Goal: Transaction & Acquisition: Purchase product/service

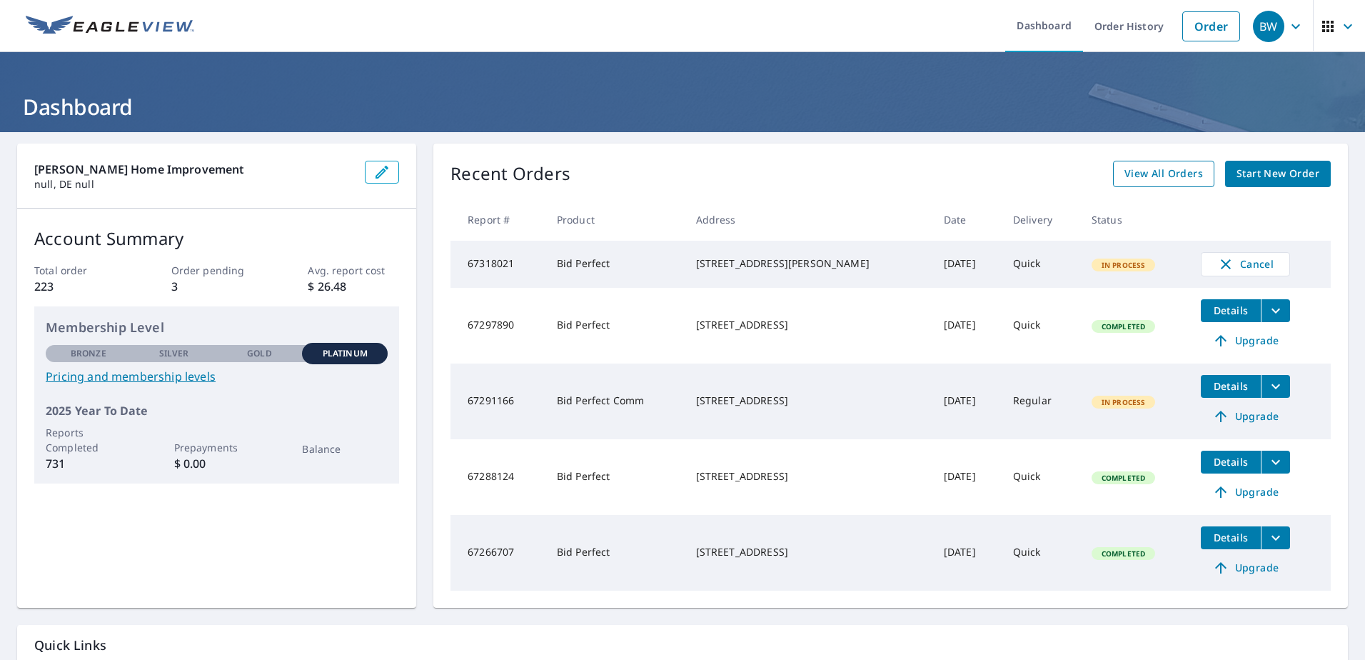
click at [1159, 173] on span "View All Orders" at bounding box center [1163, 174] width 79 height 18
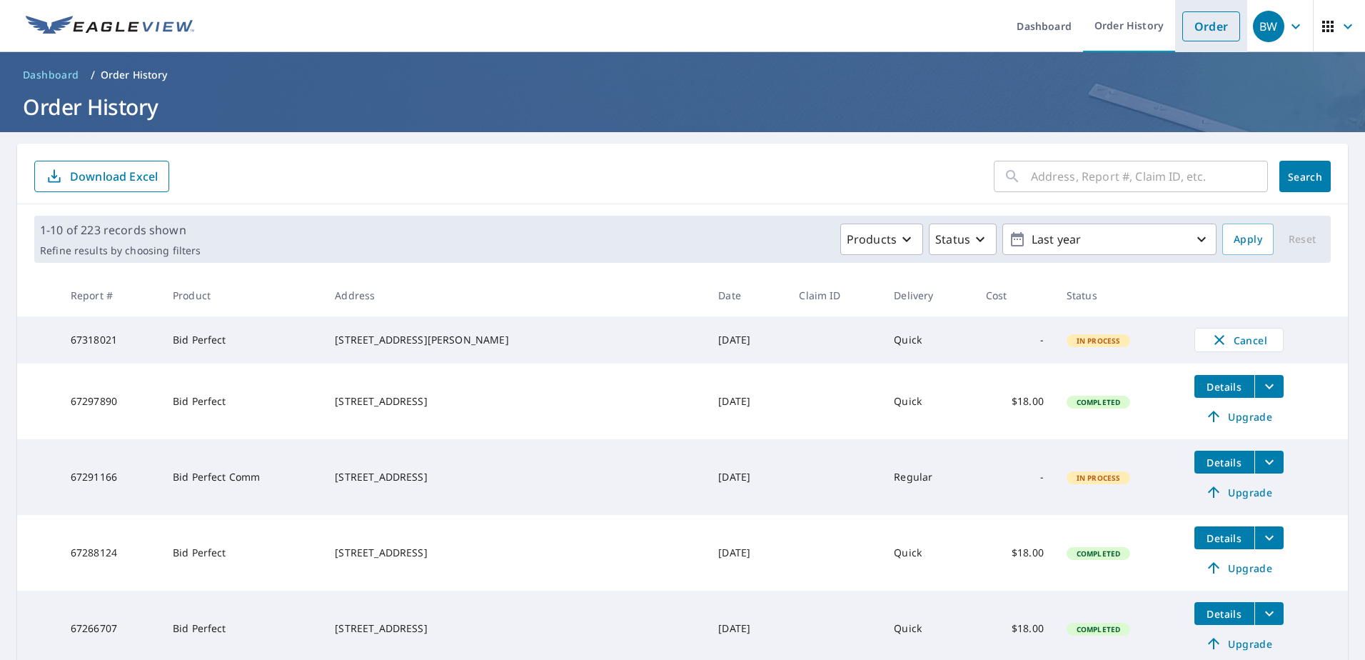
click at [1204, 18] on link "Order" at bounding box center [1211, 26] width 58 height 30
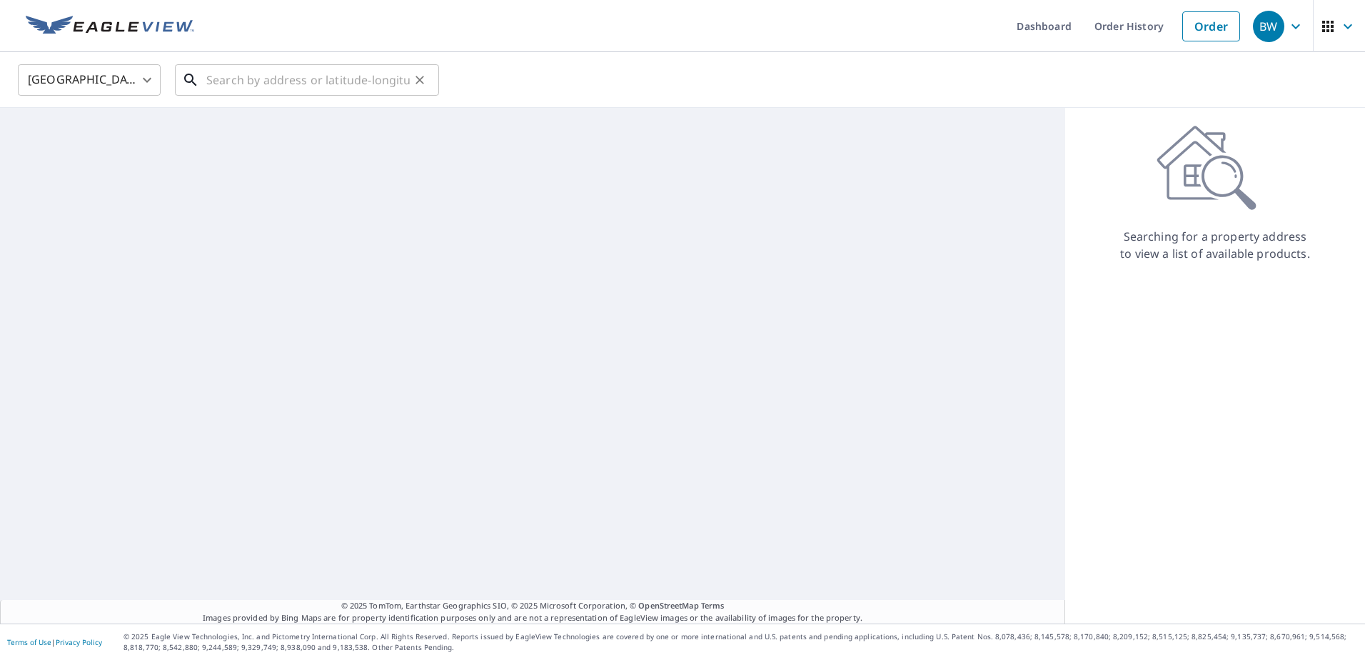
click at [255, 80] on input "text" at bounding box center [307, 80] width 203 height 40
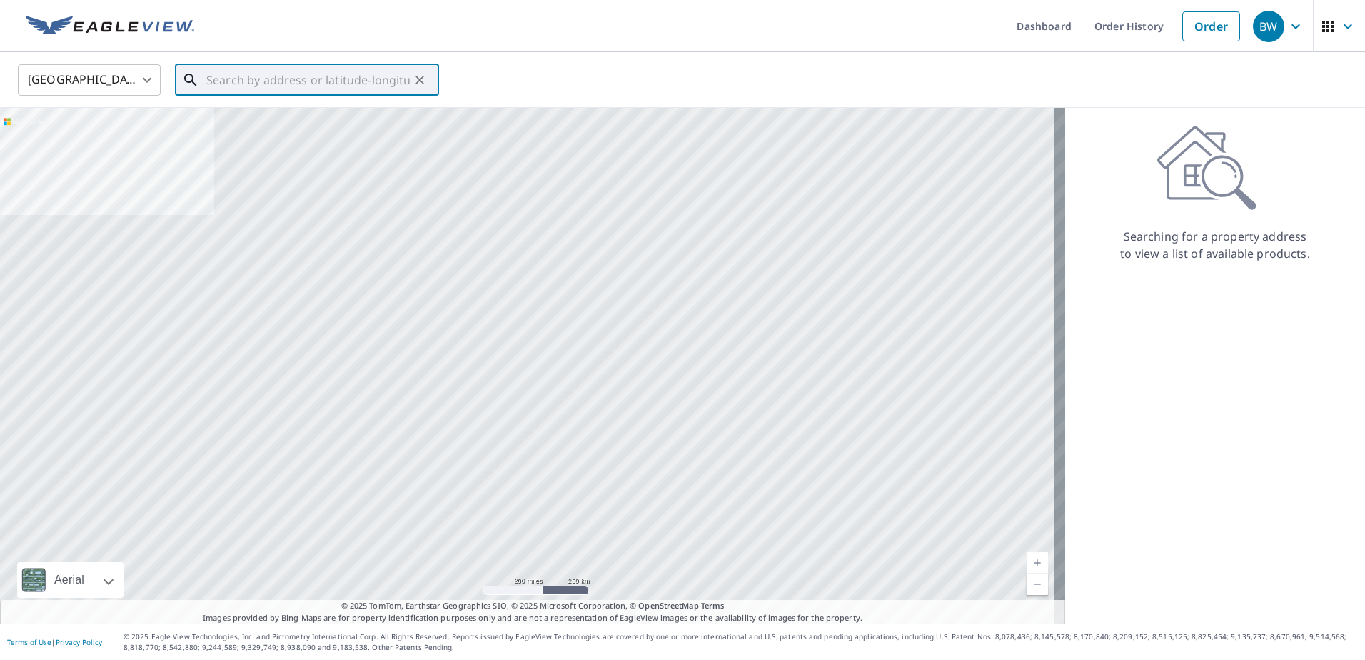
paste input "[STREET_ADDRESS]"
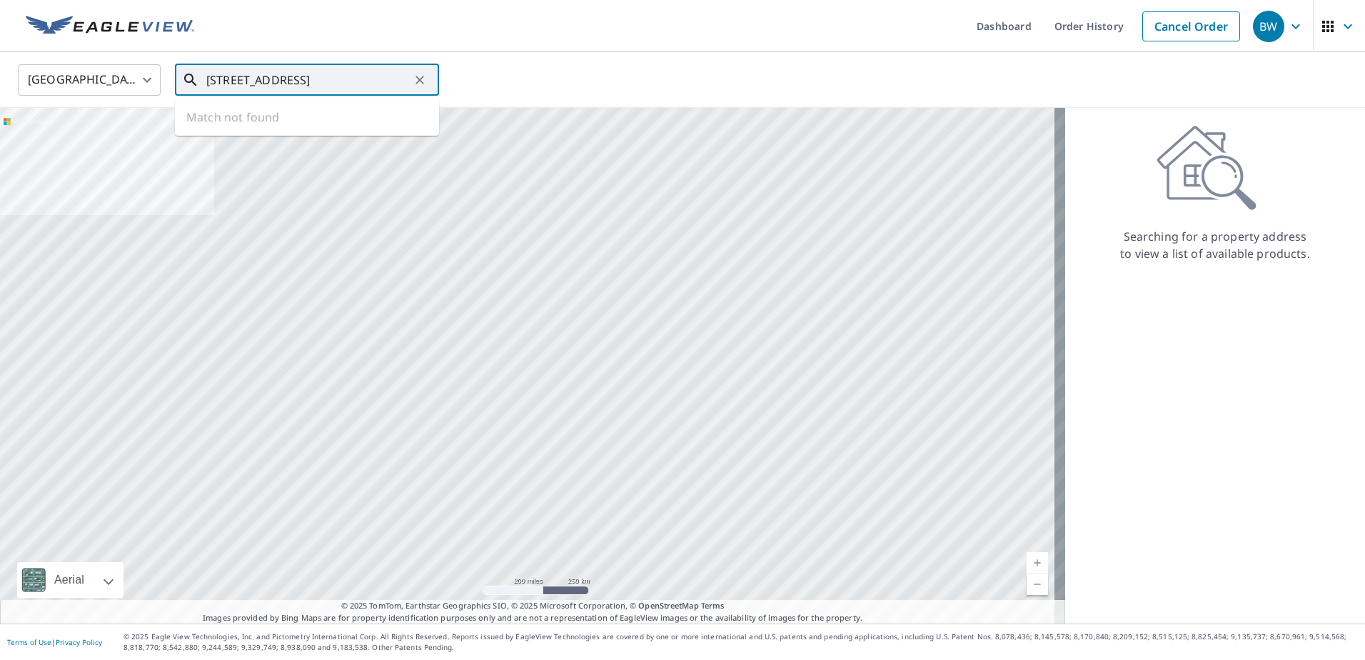
scroll to position [0, 53]
type input "[STREET_ADDRESS]"
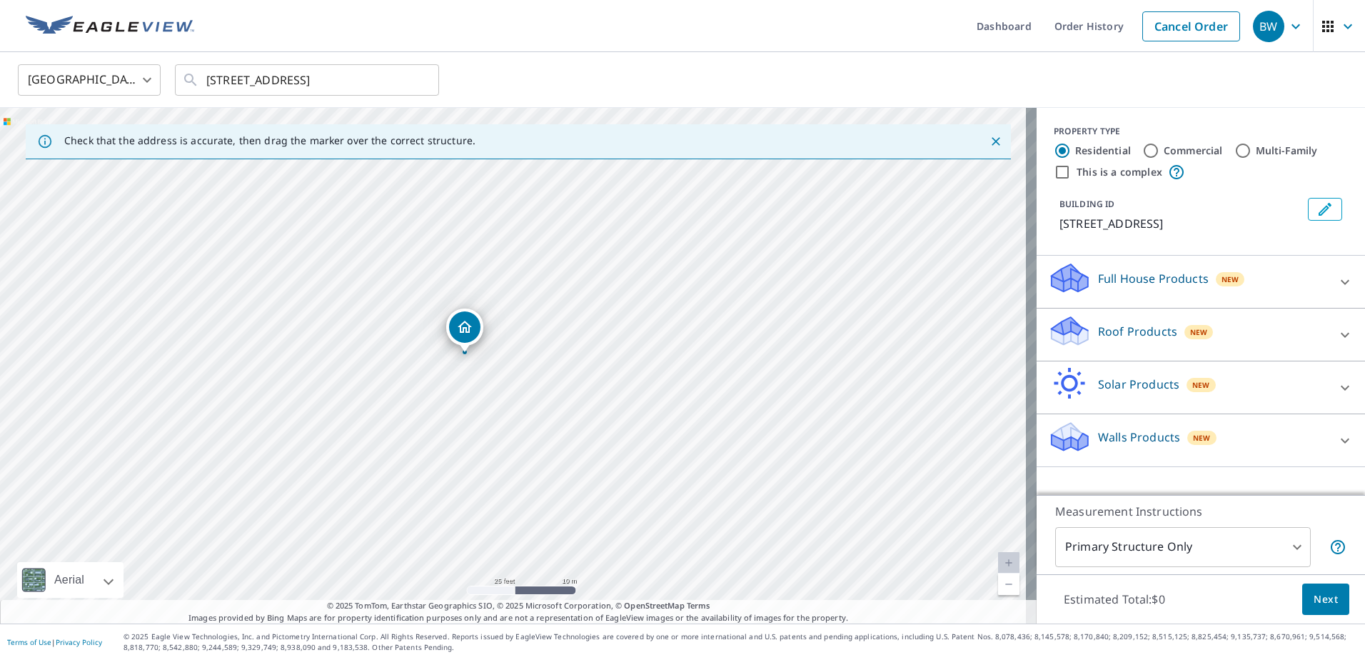
click at [1271, 351] on div "Roof Products New" at bounding box center [1188, 334] width 280 height 41
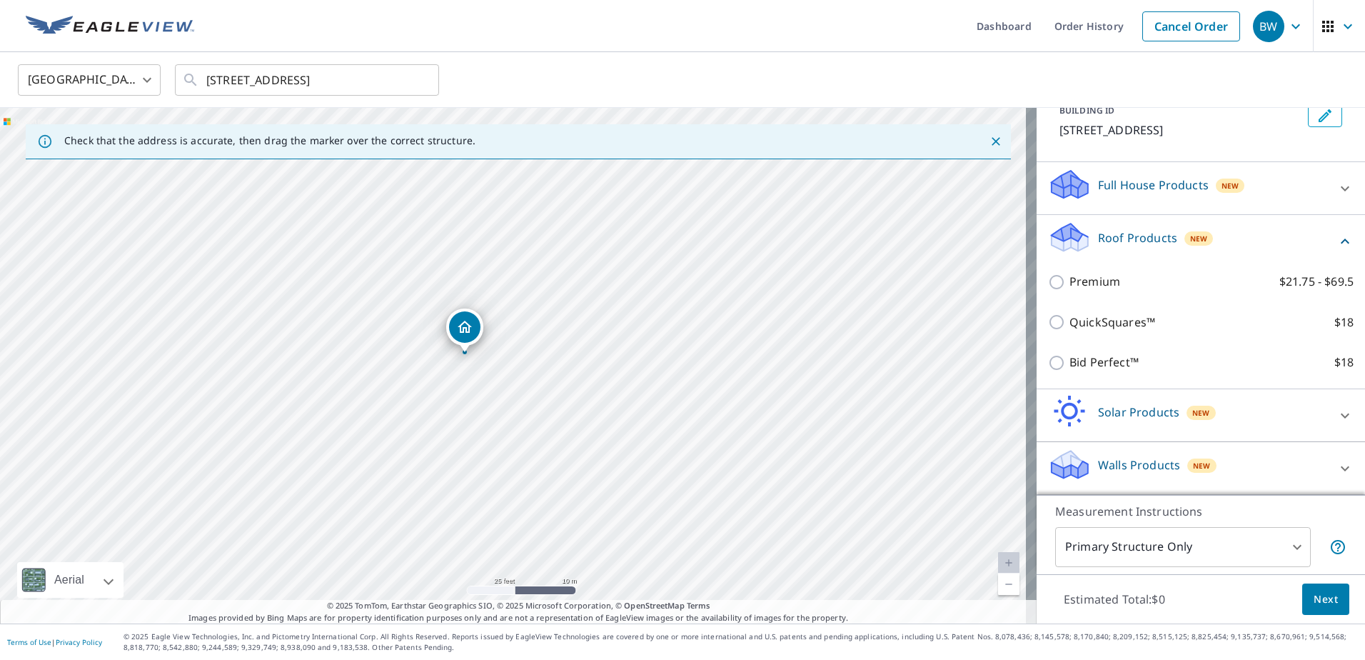
scroll to position [111, 0]
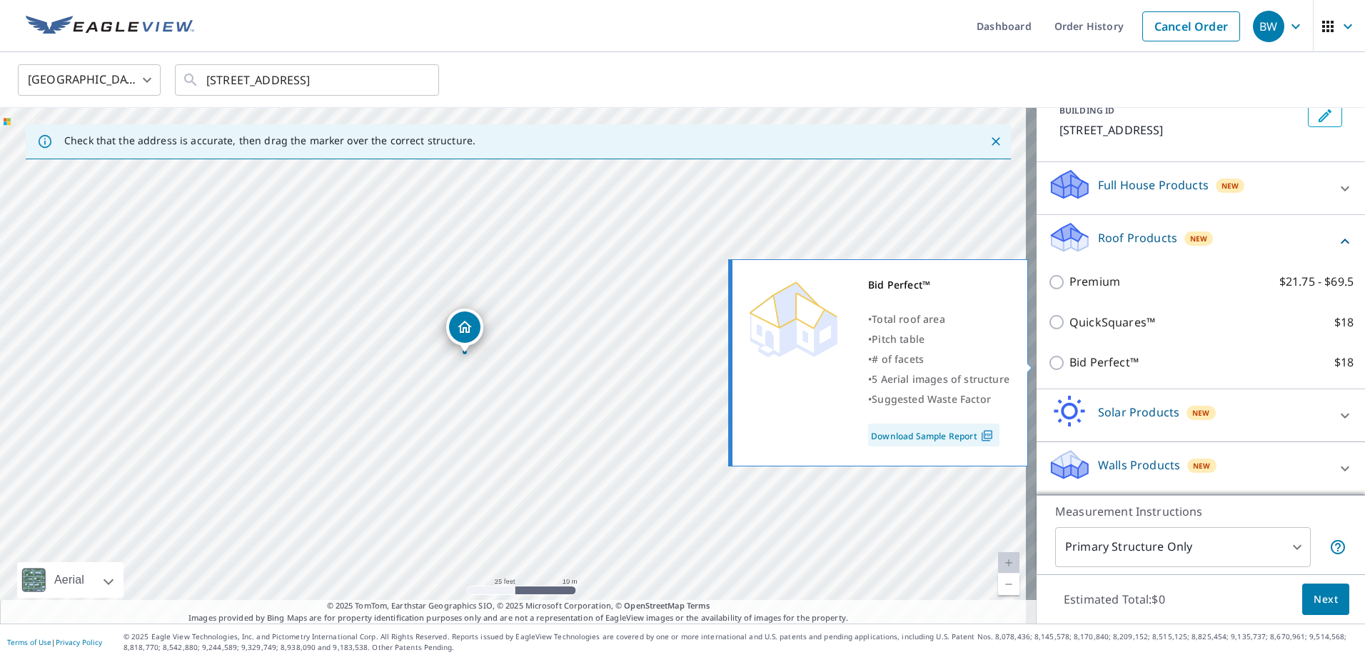
click at [1048, 357] on input "Bid Perfect™ $18" at bounding box center [1058, 362] width 21 height 17
checkbox input "true"
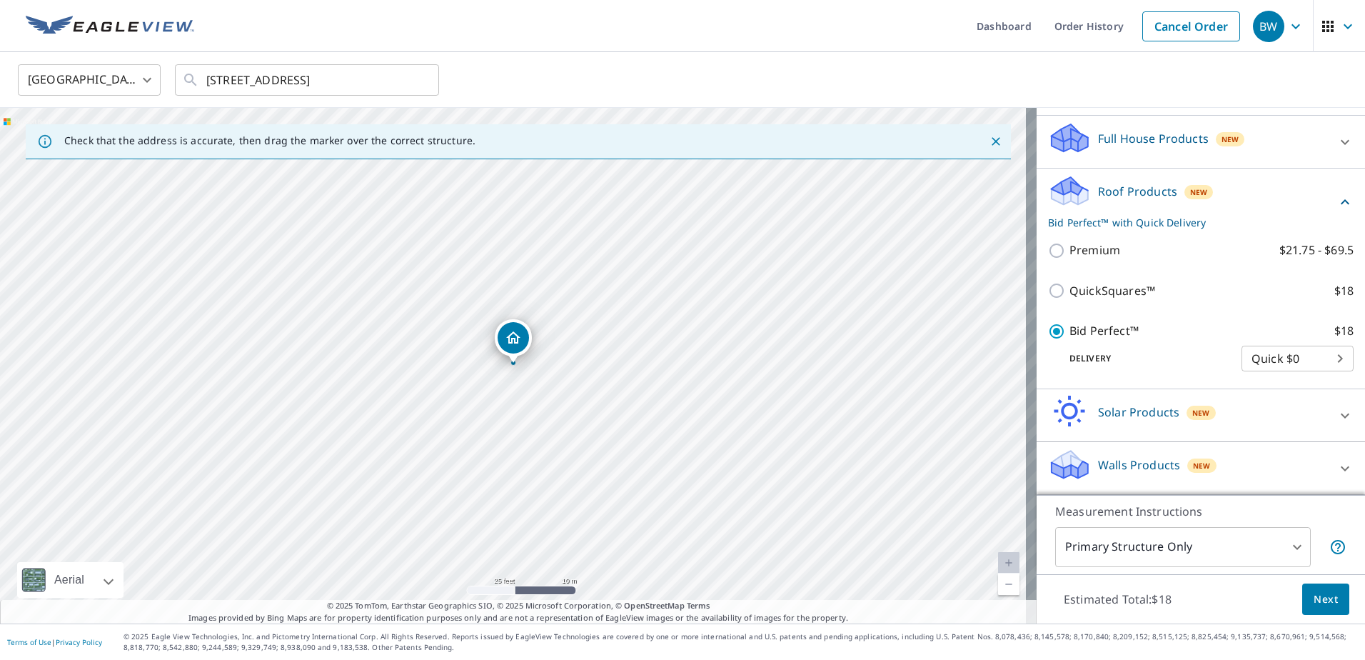
scroll to position [157, 0]
click at [1327, 599] on button "Next" at bounding box center [1325, 599] width 47 height 32
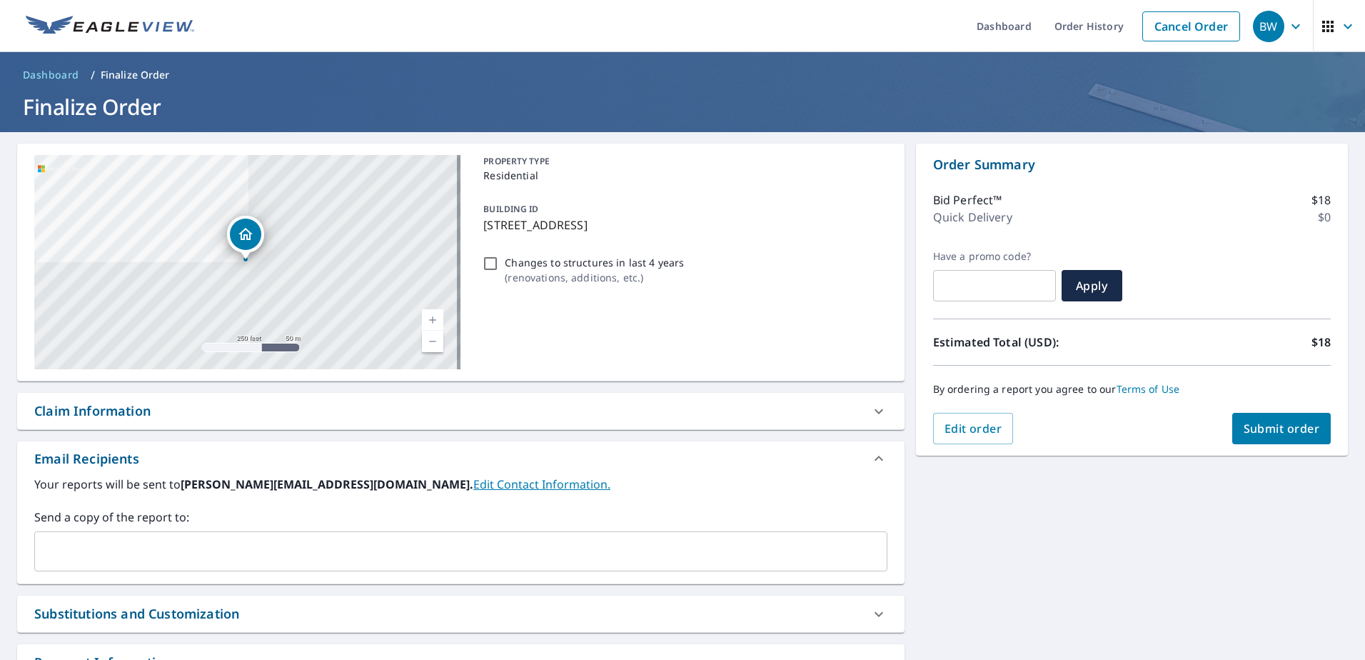
click at [1274, 423] on span "Submit order" at bounding box center [1282, 428] width 76 height 16
checkbox input "true"
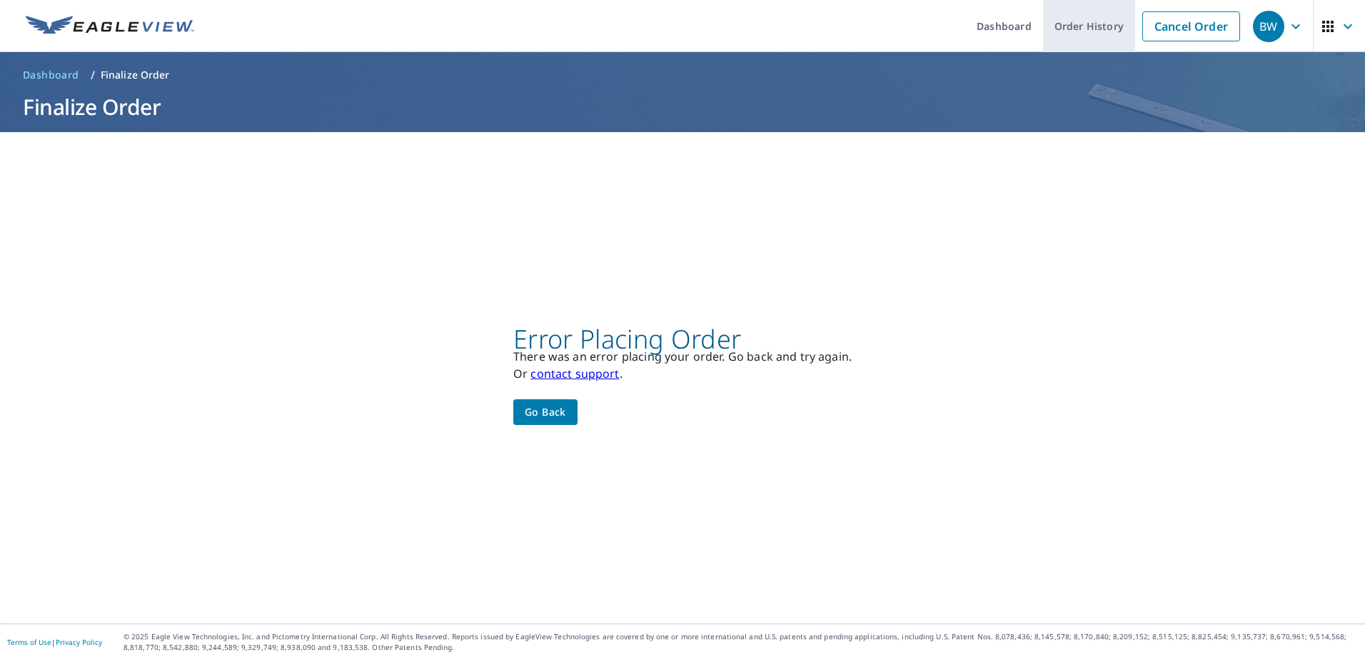
click at [1074, 24] on link "Order History" at bounding box center [1089, 26] width 92 height 52
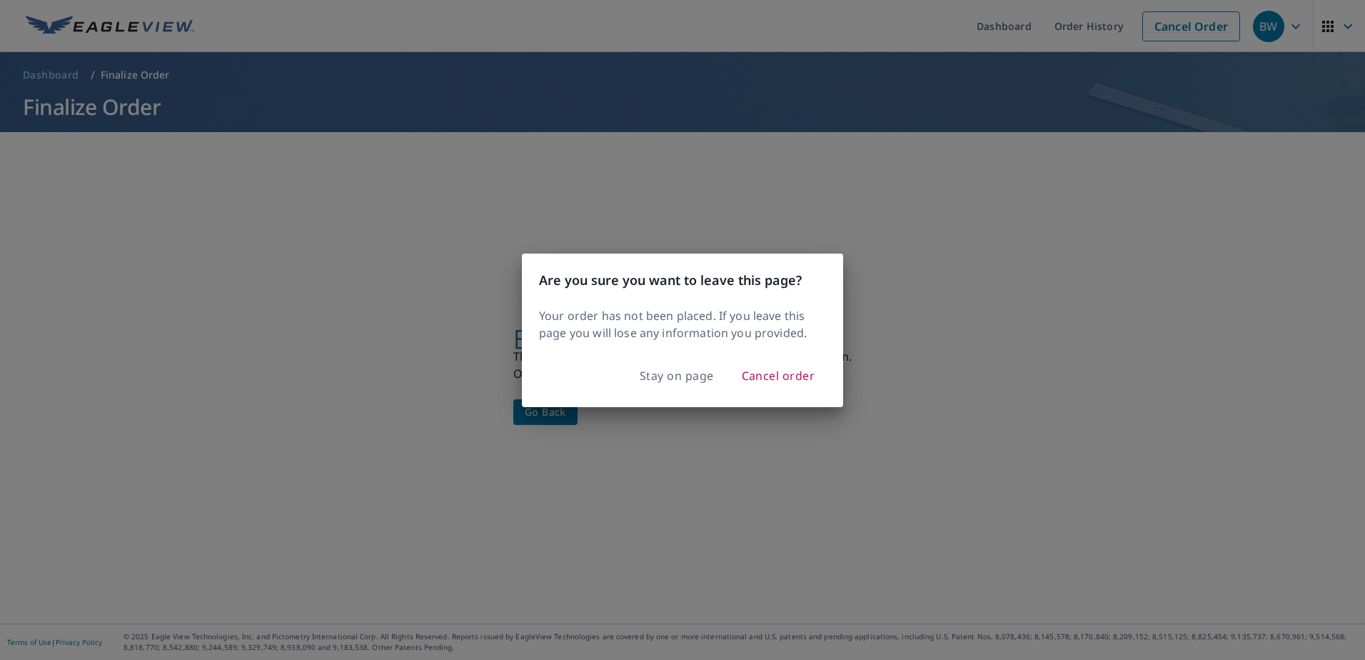
click at [1164, 298] on div "Are you sure you want to leave this page? Your order has not been placed. If yo…" at bounding box center [682, 330] width 1365 height 660
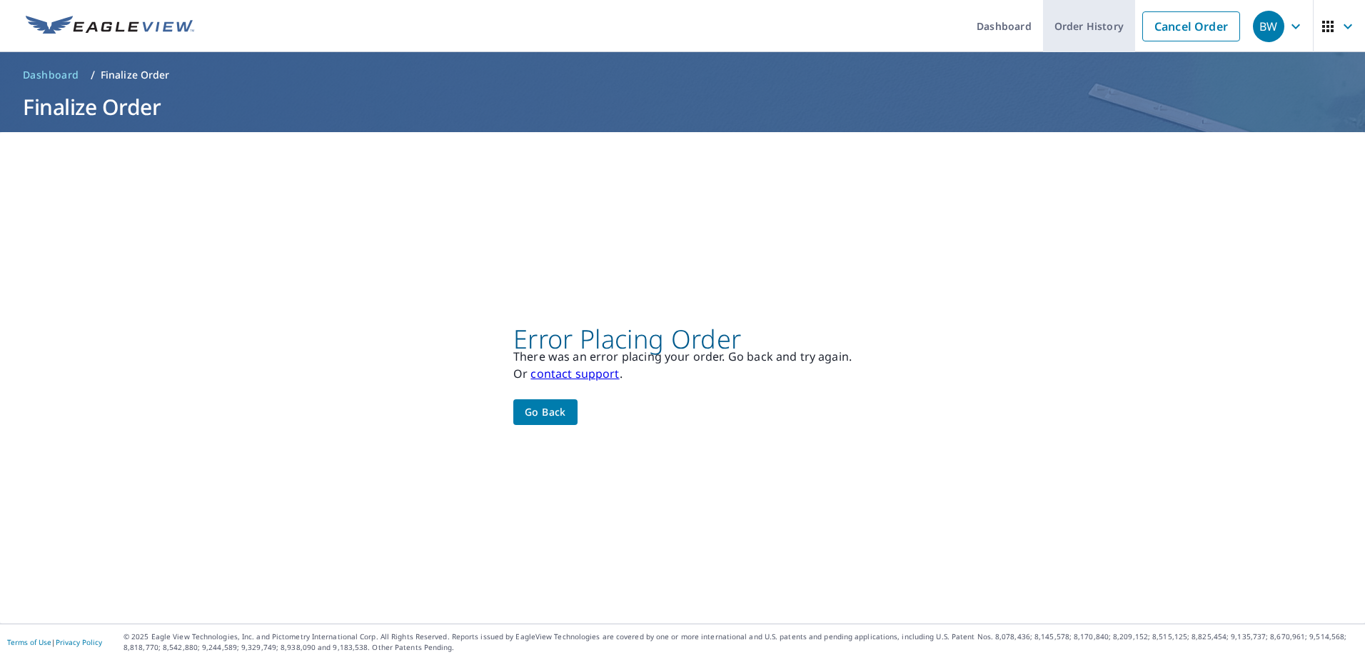
click at [1083, 23] on link "Order History" at bounding box center [1089, 26] width 92 height 52
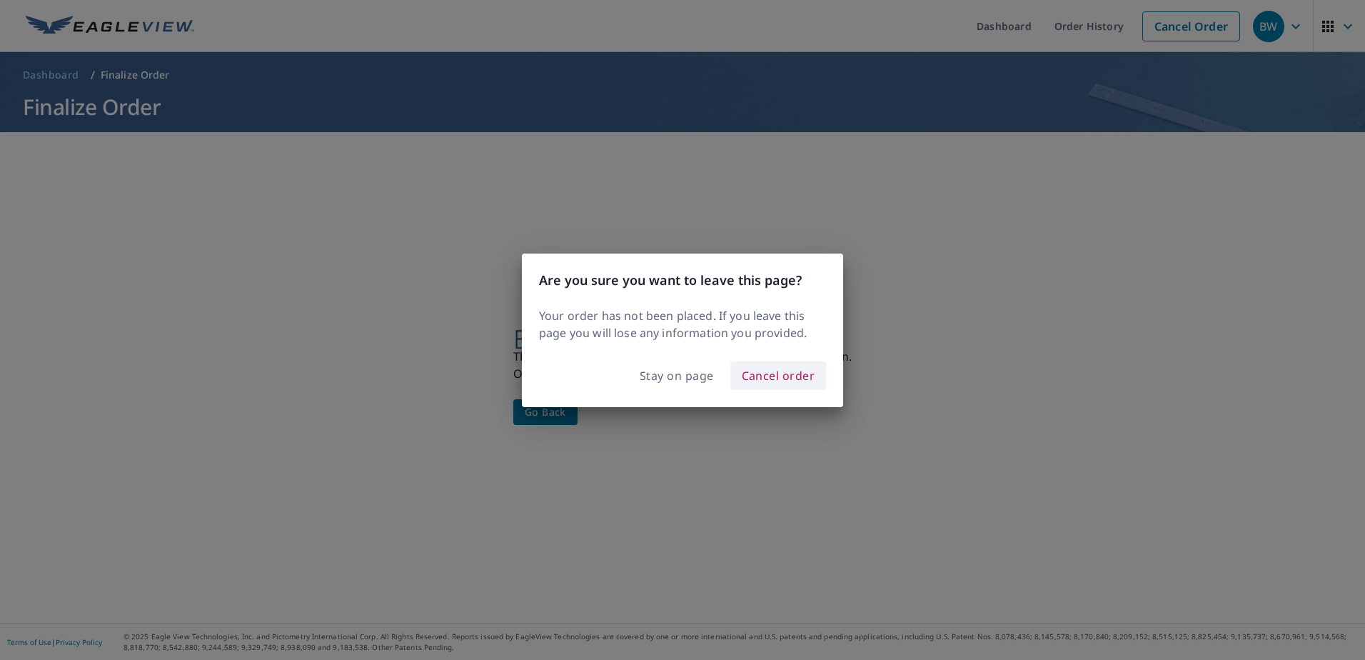
click at [767, 385] on button "Cancel order" at bounding box center [778, 375] width 96 height 29
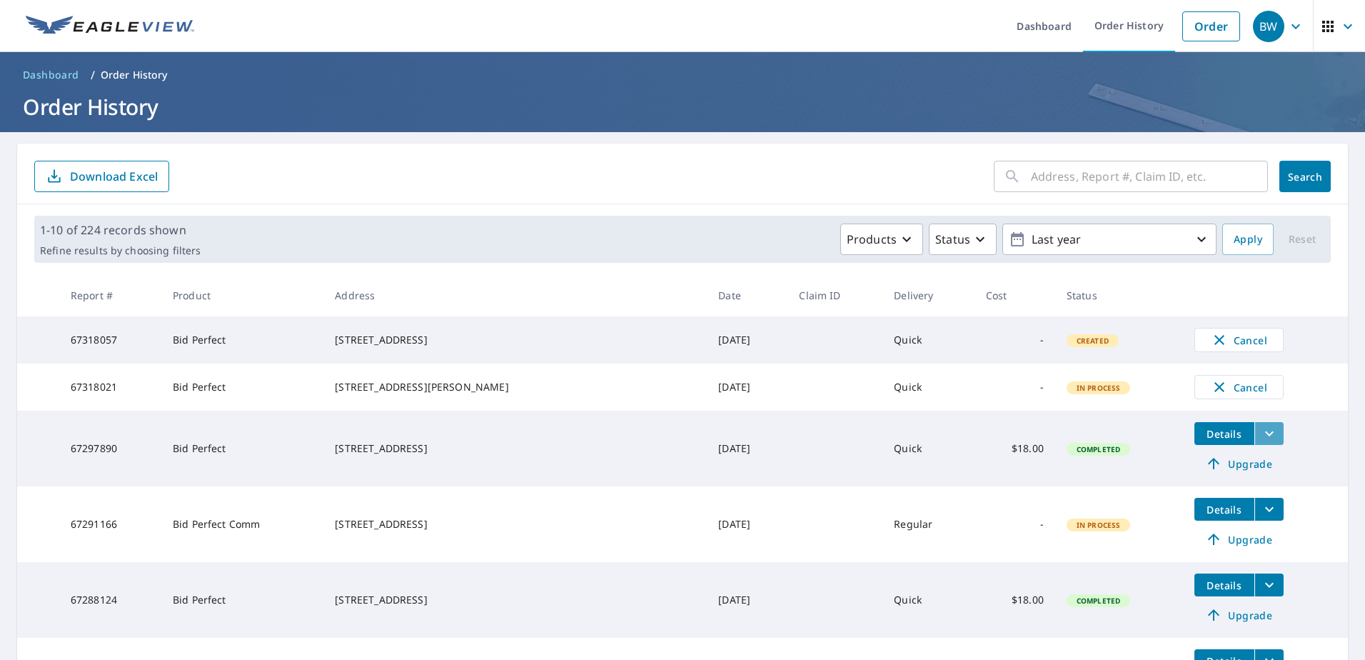
click at [1254, 445] on button "filesDropdownBtn-67297890" at bounding box center [1268, 433] width 29 height 23
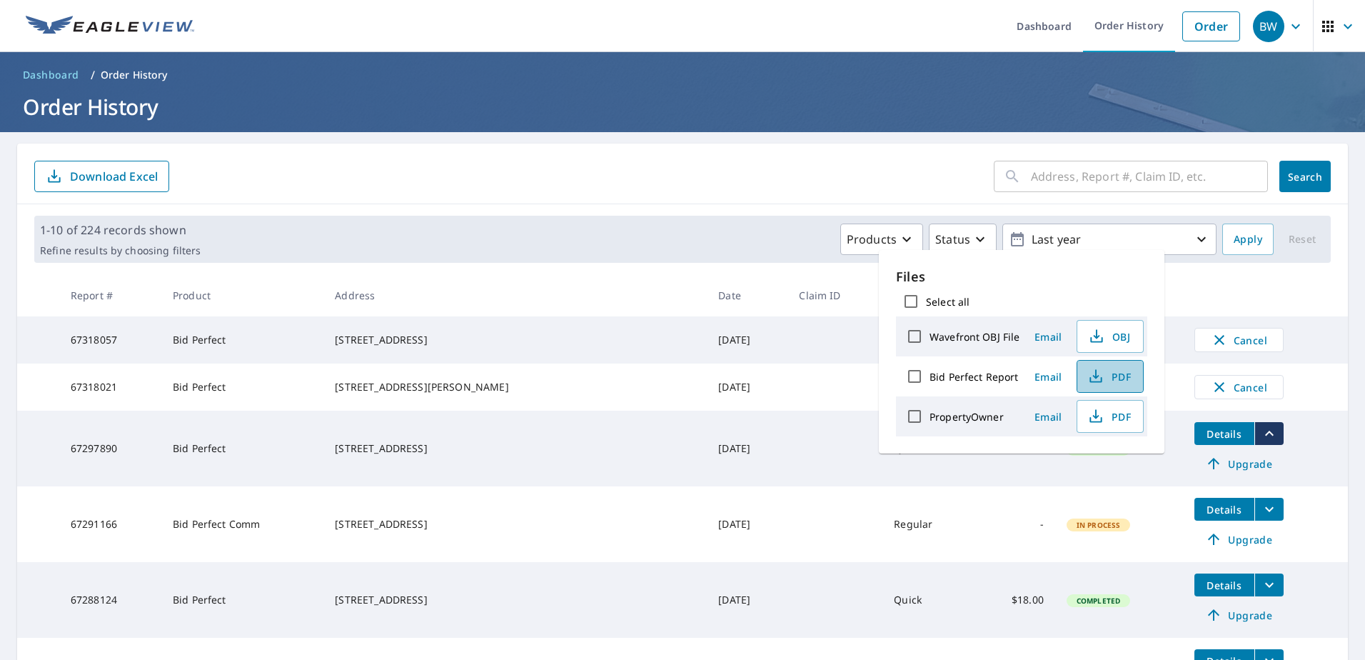
click at [1105, 381] on span "PDF" at bounding box center [1109, 376] width 46 height 17
